Goal: Find specific fact: Find specific fact

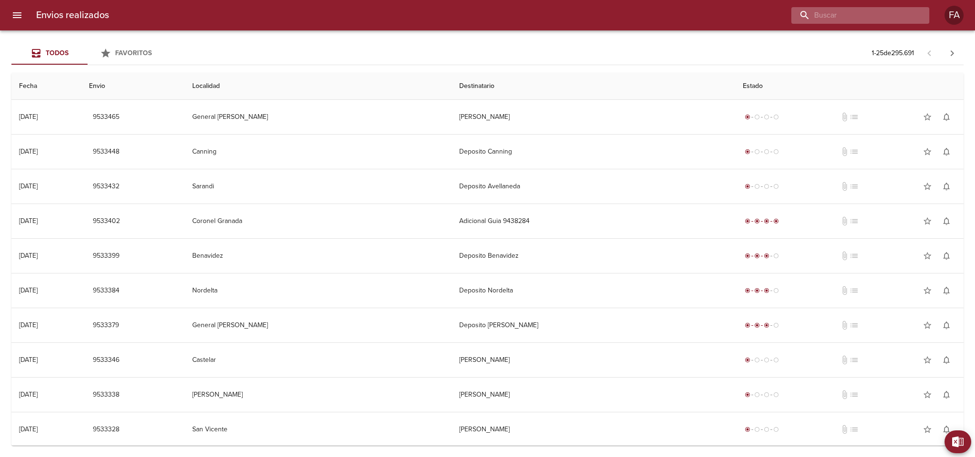
click at [650, 13] on input "buscar" at bounding box center [853, 15] width 122 height 17
paste input "[PERSON_NAME]"
type input "[PERSON_NAME]"
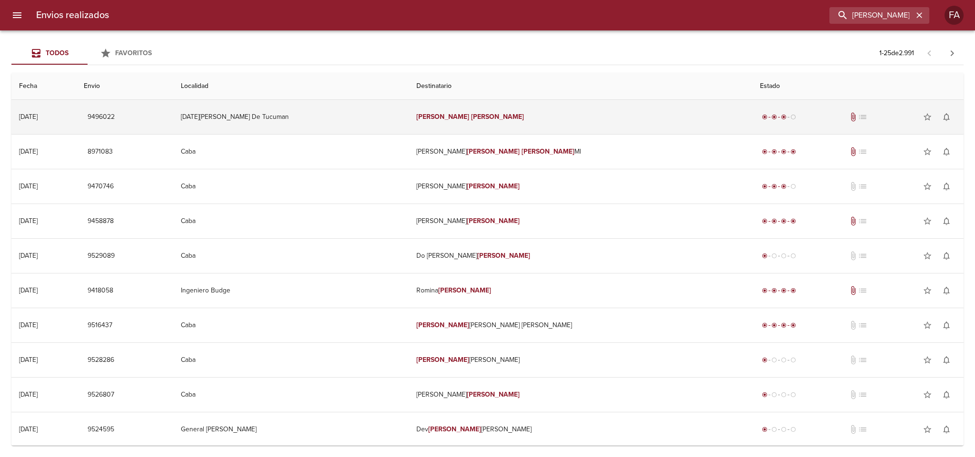
click at [409, 113] on td "[DATE][PERSON_NAME] De Tucuman" at bounding box center [291, 117] width 236 height 34
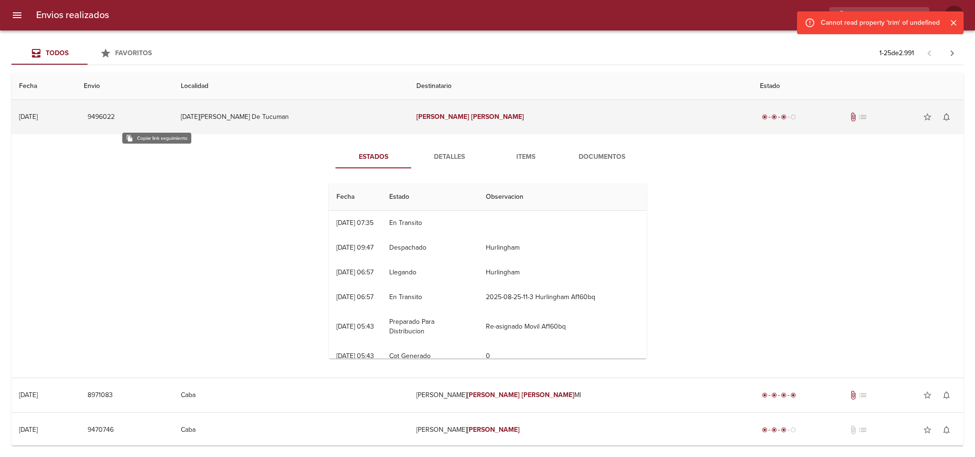
click at [115, 120] on span "9496022" at bounding box center [101, 117] width 27 height 12
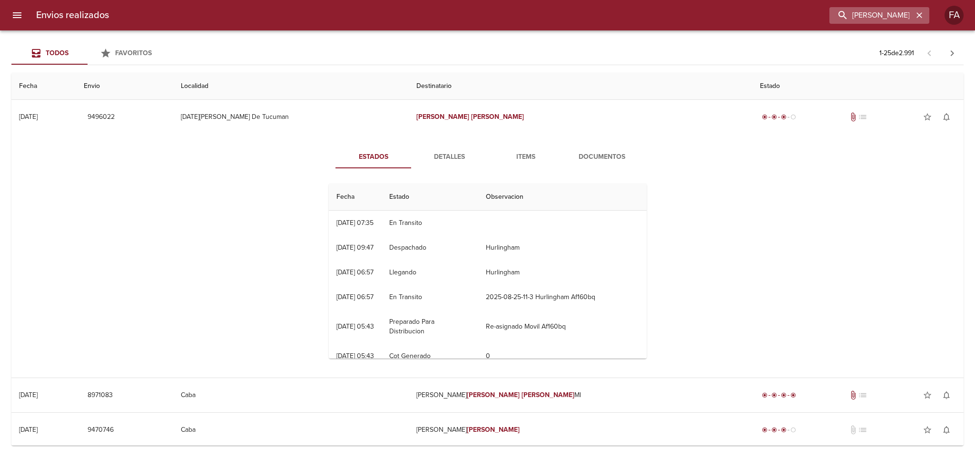
click at [650, 15] on icon "button" at bounding box center [920, 15] width 6 height 6
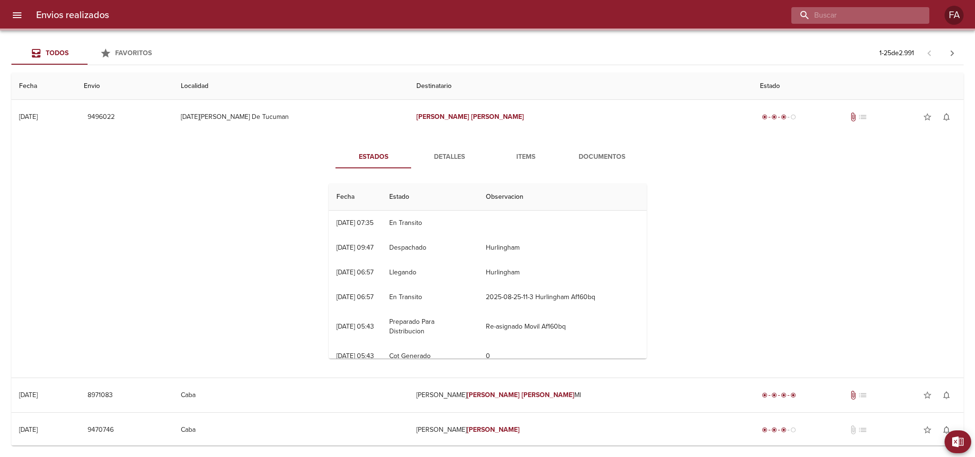
click at [650, 15] on input "buscar" at bounding box center [853, 15] width 122 height 17
paste input "[PERSON_NAME]"
type input "[PERSON_NAME]"
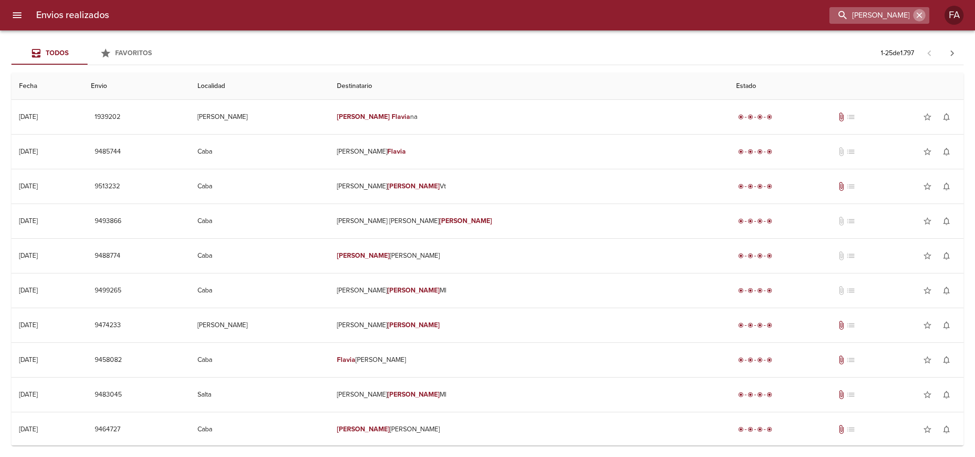
click at [650, 15] on button "button" at bounding box center [920, 15] width 12 height 12
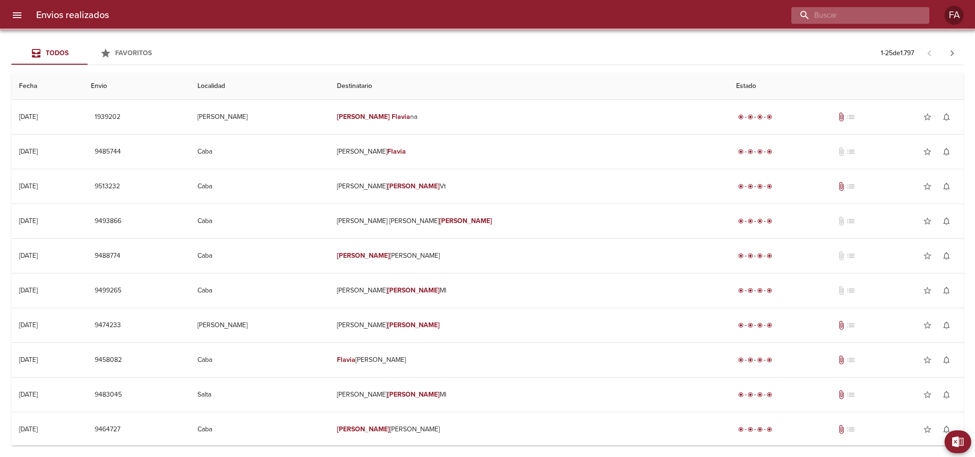
click at [650, 16] on input "buscar" at bounding box center [853, 15] width 122 height 17
paste input "9524448"
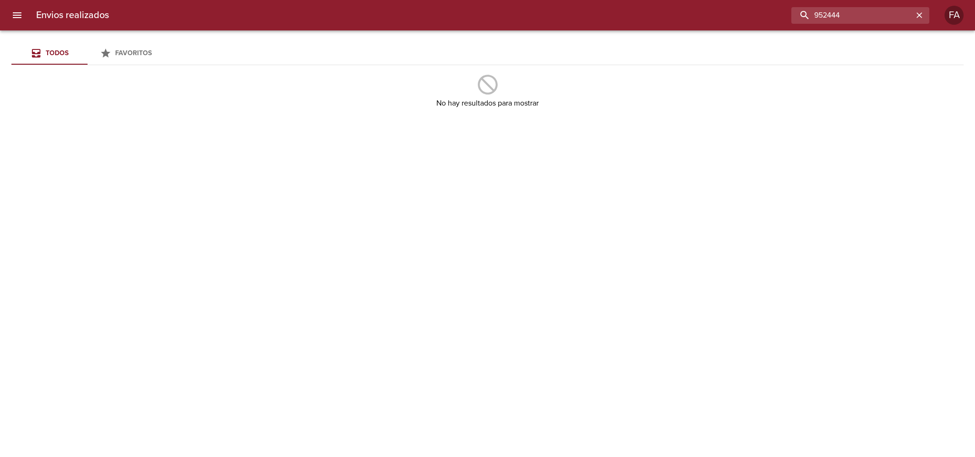
type input "952444"
